Goal: Task Accomplishment & Management: Check status

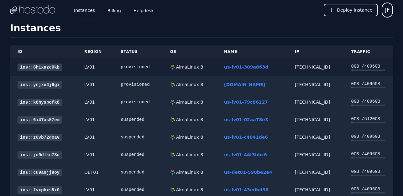
click at [238, 68] on link "us-lv01-309a863d" at bounding box center [246, 67] width 44 height 5
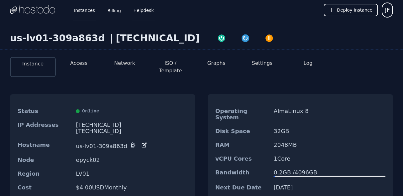
click at [144, 13] on link "Helpdesk" at bounding box center [143, 10] width 23 height 21
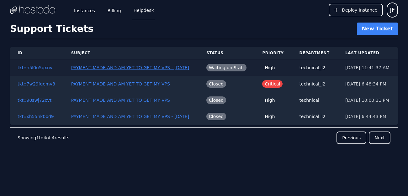
click at [139, 69] on button "PAYMENT MADE AND AM YET TO GET MY VPS - 08 18 2025" at bounding box center [130, 68] width 118 height 6
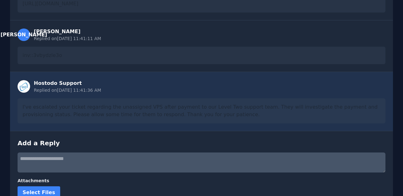
scroll to position [137, 0]
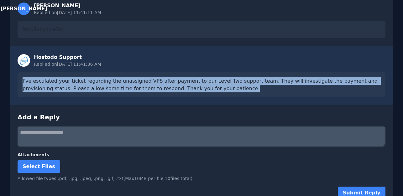
drag, startPoint x: 192, startPoint y: 90, endPoint x: 21, endPoint y: 73, distance: 171.7
click at [21, 73] on div "I've escalated your ticket regarding the unassigned VPS after payment to our Le…" at bounding box center [202, 84] width 368 height 25
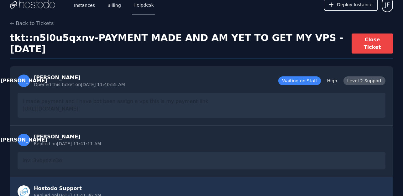
scroll to position [0, 0]
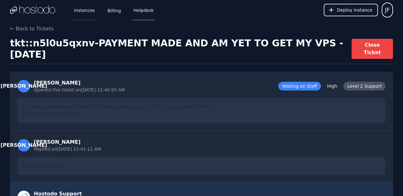
click at [90, 12] on link "Instances" at bounding box center [85, 10] width 24 height 21
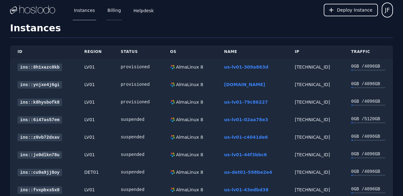
click at [111, 12] on link "Billing" at bounding box center [114, 10] width 16 height 21
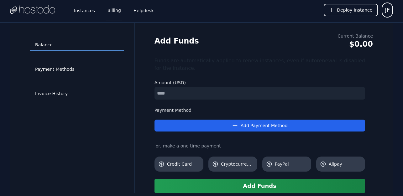
click at [228, 96] on input "number" at bounding box center [260, 93] width 211 height 13
drag, startPoint x: 228, startPoint y: 96, endPoint x: 143, endPoint y: 96, distance: 85.3
click at [143, 96] on div "Balance Payment Methods Invoice History Add Funds Current Balance $0.00 Funds a…" at bounding box center [201, 108] width 383 height 170
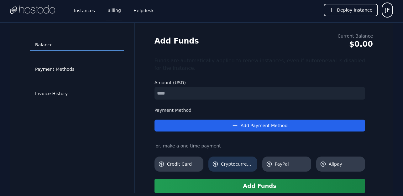
type input "**"
click at [222, 163] on span "Cryptocurrency" at bounding box center [237, 164] width 33 height 6
click at [217, 183] on button "Add Funds" at bounding box center [260, 186] width 211 height 14
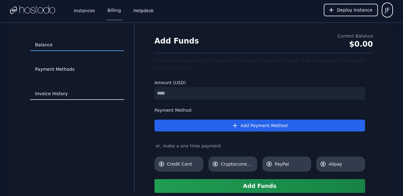
click at [53, 92] on link "Invoice History" at bounding box center [77, 94] width 94 height 12
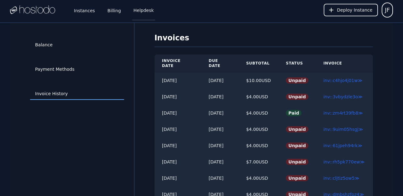
click at [145, 13] on link "Helpdesk" at bounding box center [143, 10] width 23 height 21
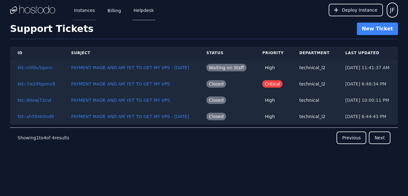
click at [87, 13] on link "Instances" at bounding box center [85, 10] width 24 height 21
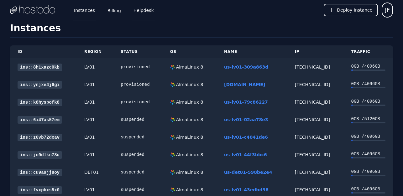
click at [136, 9] on link "Helpdesk" at bounding box center [143, 10] width 23 height 21
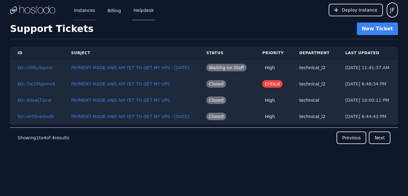
click at [90, 11] on link "Instances" at bounding box center [85, 10] width 24 height 21
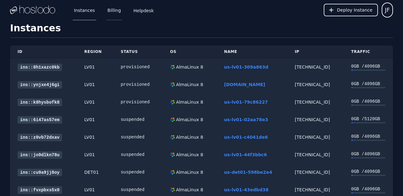
click at [113, 11] on link "Billing" at bounding box center [114, 10] width 16 height 21
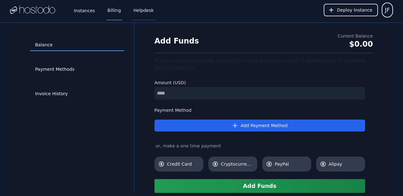
click at [135, 11] on link "Helpdesk" at bounding box center [143, 10] width 23 height 21
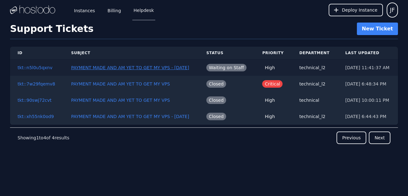
click at [130, 67] on button "PAYMENT MADE AND AM YET TO GET MY VPS - [DATE]" at bounding box center [130, 68] width 118 height 6
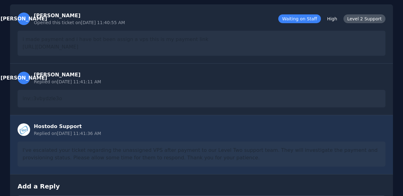
scroll to position [71, 0]
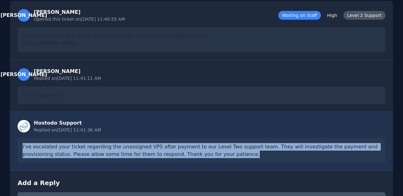
drag, startPoint x: 188, startPoint y: 157, endPoint x: 20, endPoint y: 145, distance: 167.9
click at [20, 145] on div "I've escalated your ticket regarding the unassigned VPS after payment to our Le…" at bounding box center [202, 150] width 368 height 25
copy div "I've escalated your ticket regarding the unassigned VPS after payment to our Le…"
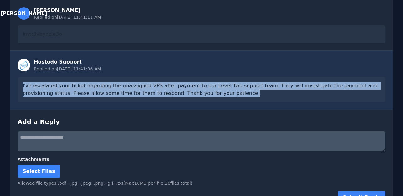
scroll to position [0, 0]
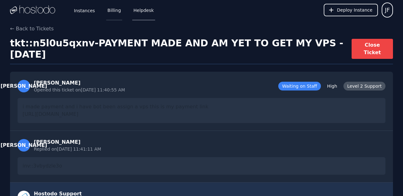
click at [106, 6] on link "Billing" at bounding box center [114, 10] width 16 height 21
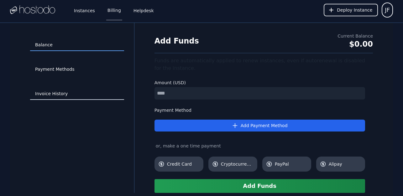
click at [60, 89] on link "Invoice History" at bounding box center [77, 94] width 94 height 12
